Goal: Transaction & Acquisition: Obtain resource

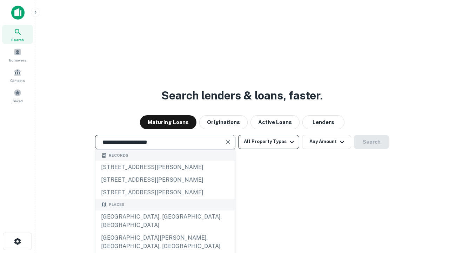
click at [165, 231] on div "Santa Monica, CA, USA" at bounding box center [165, 220] width 140 height 21
click at [269, 141] on button "All Property Types" at bounding box center [268, 142] width 61 height 14
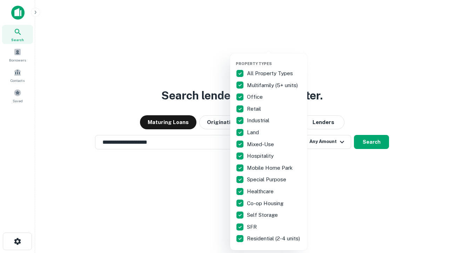
type input "**********"
click at [274, 59] on button "button" at bounding box center [274, 59] width 77 height 0
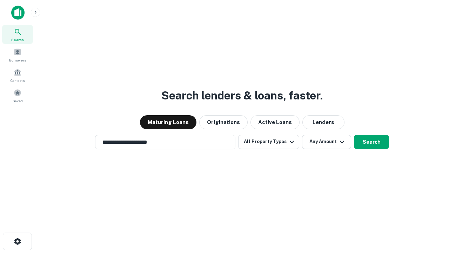
scroll to position [11, 0]
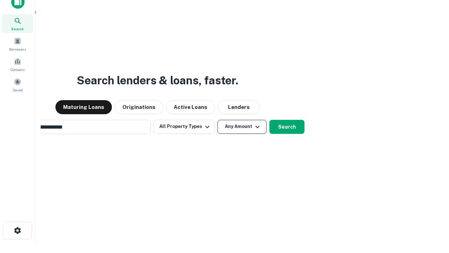
click at [218, 120] on button "Any Amount" at bounding box center [242, 127] width 49 height 14
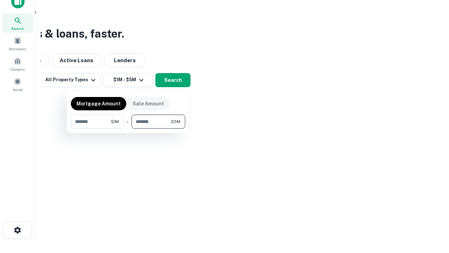
type input "*******"
click at [128, 128] on button "button" at bounding box center [128, 128] width 114 height 0
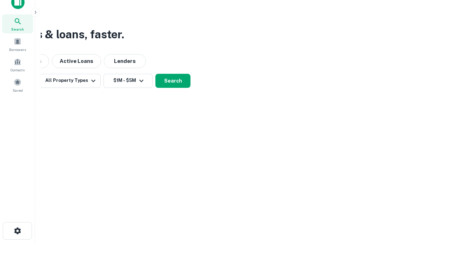
scroll to position [4, 129]
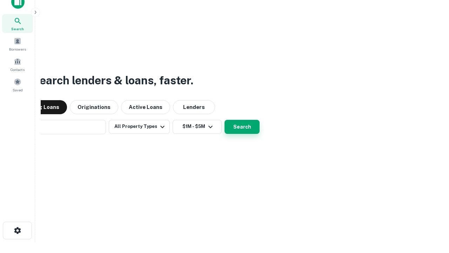
click at [225, 120] on button "Search" at bounding box center [242, 127] width 35 height 14
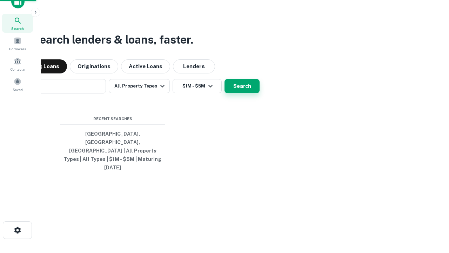
scroll to position [19, 199]
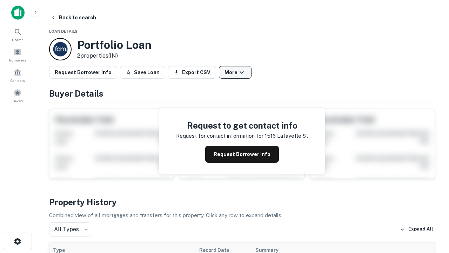
click at [235, 72] on button "More" at bounding box center [235, 72] width 33 height 13
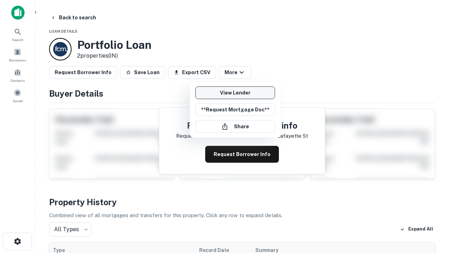
click at [235, 93] on link "View Lender" at bounding box center [235, 92] width 80 height 13
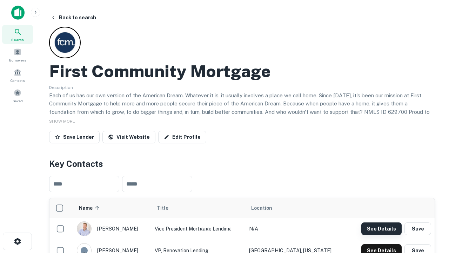
click at [381, 228] on button "See Details" at bounding box center [381, 228] width 40 height 13
click at [17, 241] on icon "button" at bounding box center [17, 241] width 8 height 8
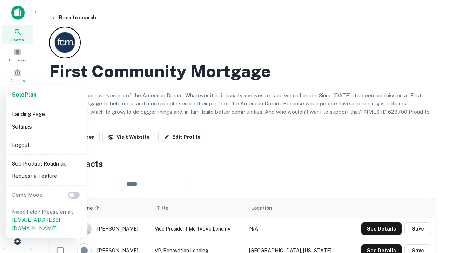
click at [46, 145] on li "Logout" at bounding box center [46, 145] width 75 height 13
